Goal: Task Accomplishment & Management: Use online tool/utility

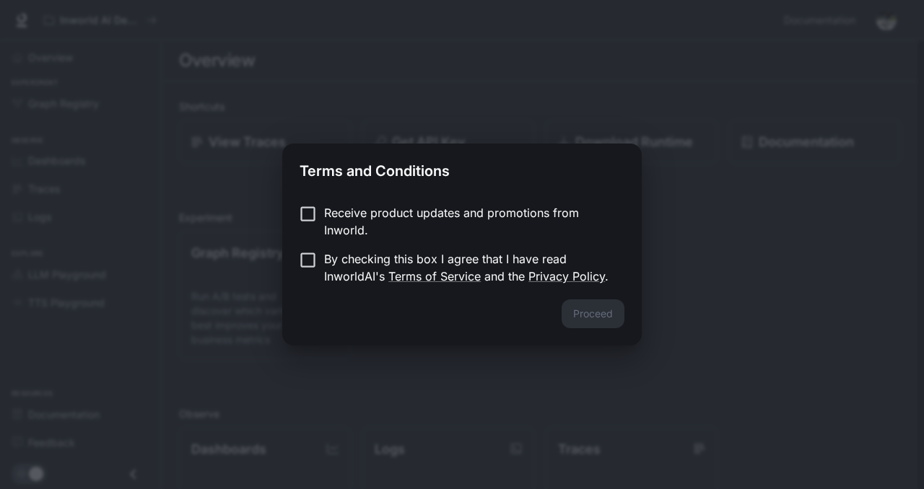
click at [356, 207] on p "Receive product updates and promotions from Inworld." at bounding box center [468, 221] width 289 height 35
click at [326, 263] on p "By checking this box I agree that I have read InworldAI's Terms of Service and …" at bounding box center [468, 267] width 289 height 35
click at [597, 321] on button "Proceed" at bounding box center [592, 313] width 63 height 29
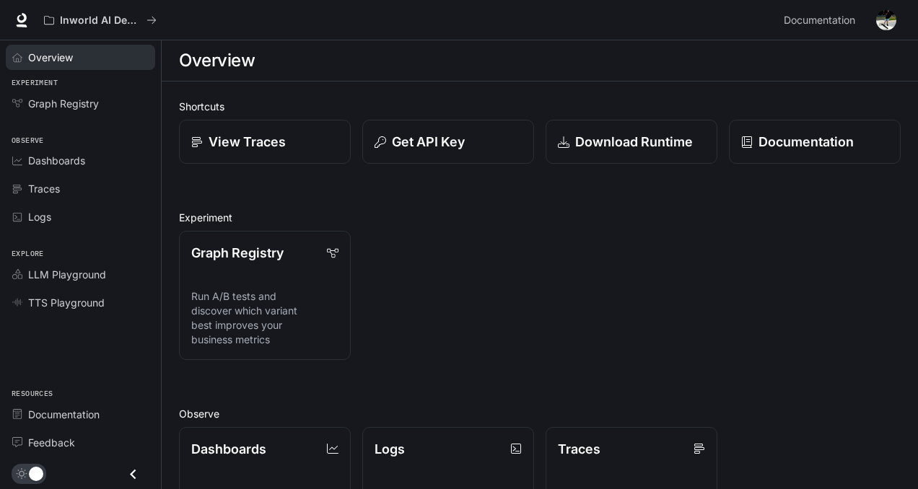
click at [84, 59] on div "Overview" at bounding box center [88, 57] width 121 height 15
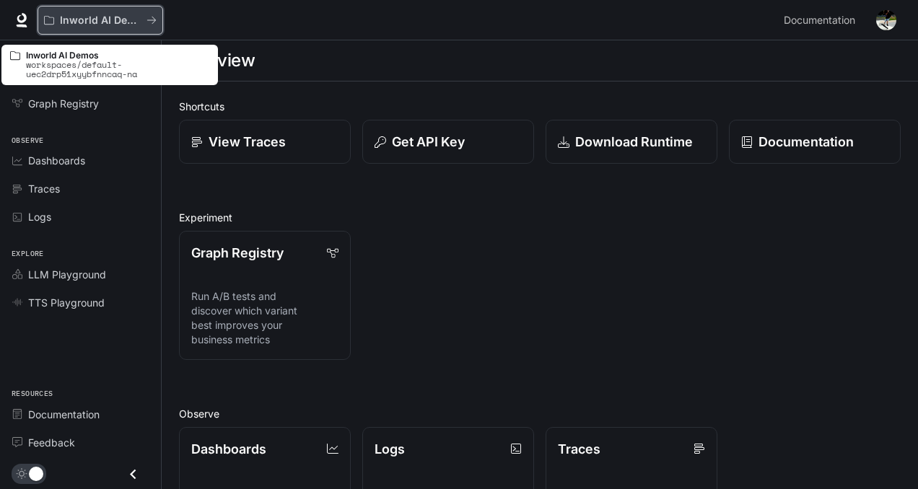
click at [87, 26] on button "Inworld AI Demos" at bounding box center [101, 20] width 126 height 29
click at [106, 26] on button "Inworld AI Demos" at bounding box center [101, 20] width 126 height 29
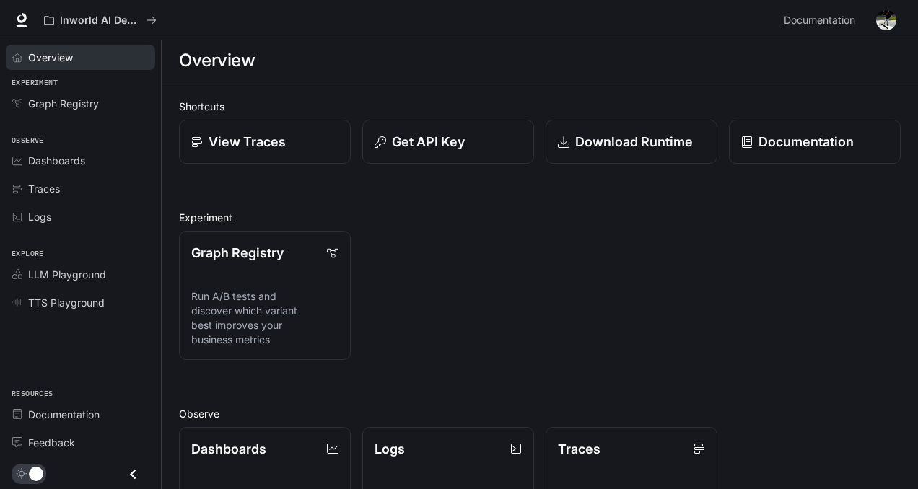
click at [78, 65] on link "Overview" at bounding box center [80, 57] width 149 height 25
click at [102, 167] on div "Dashboards" at bounding box center [88, 160] width 121 height 15
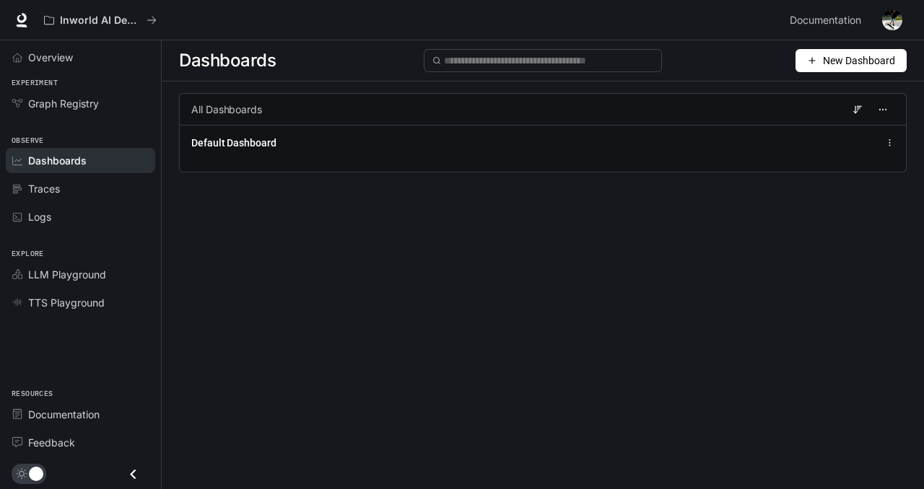
click at [857, 69] on button "New Dashboard" at bounding box center [850, 60] width 111 height 23
click at [893, 14] on img "button" at bounding box center [892, 20] width 20 height 20
